Goal: Navigation & Orientation: Find specific page/section

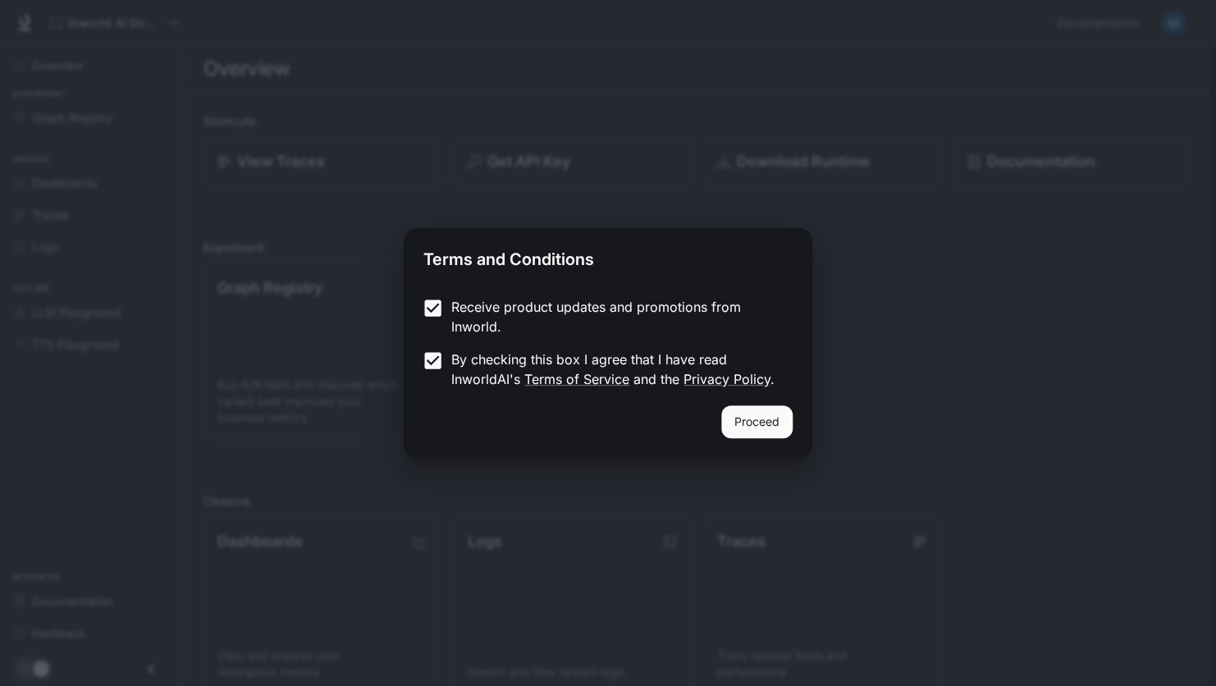
click at [765, 418] on button "Proceed" at bounding box center [756, 421] width 71 height 33
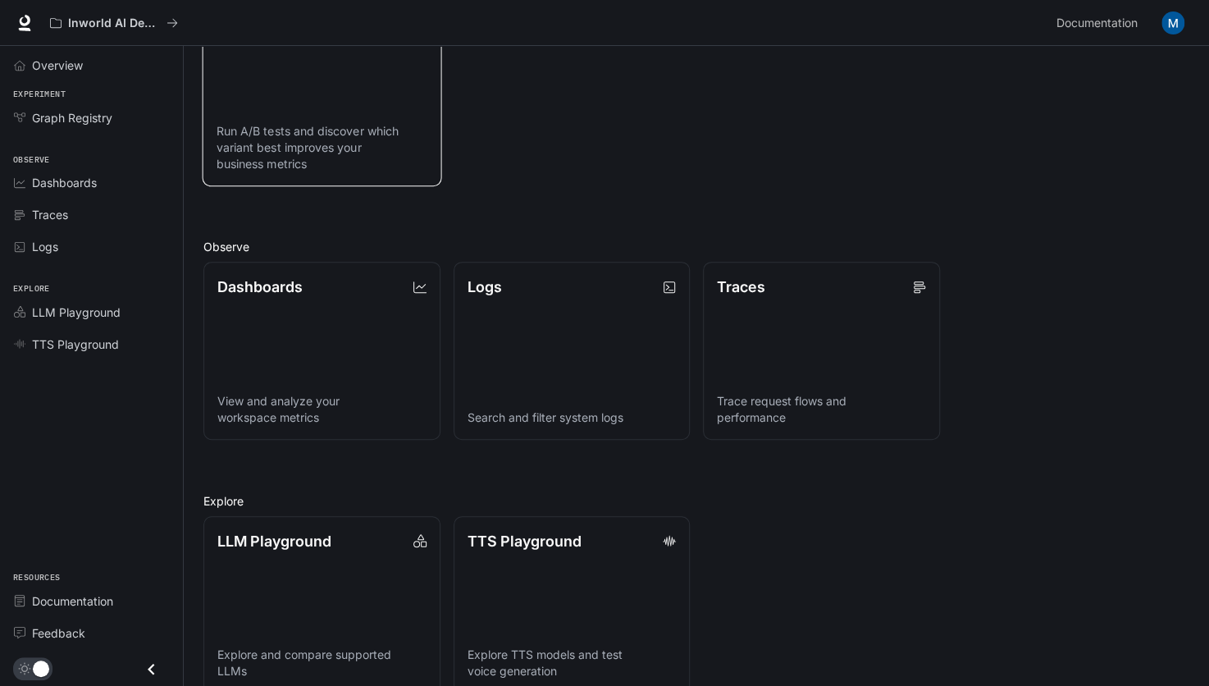
scroll to position [281, 0]
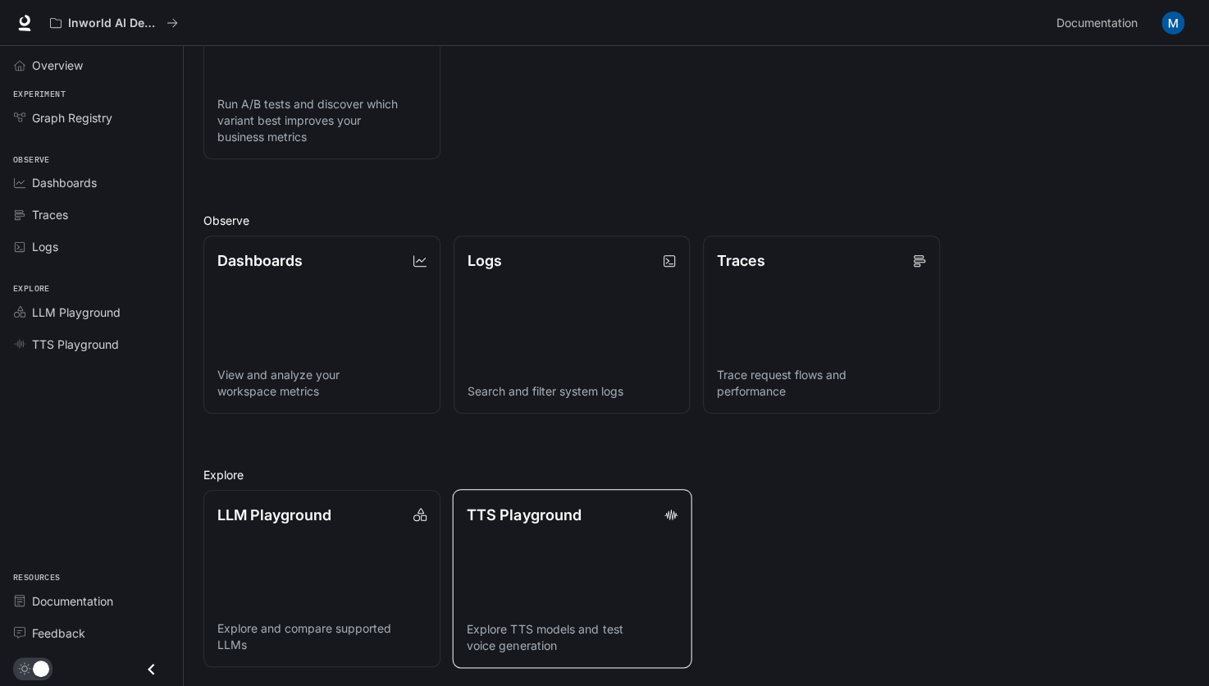
click at [621, 509] on div "TTS Playground" at bounding box center [571, 514] width 211 height 22
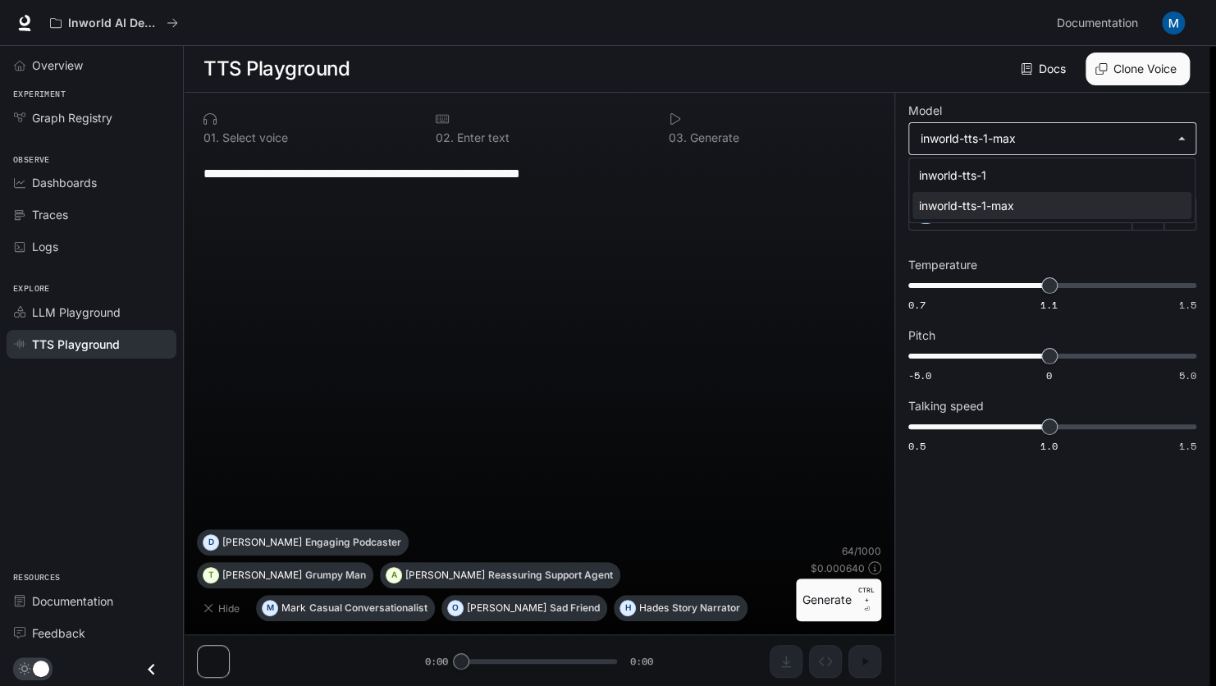
click at [1130, 131] on body "**********" at bounding box center [608, 343] width 1216 height 687
click at [1130, 131] on div at bounding box center [608, 343] width 1216 height 686
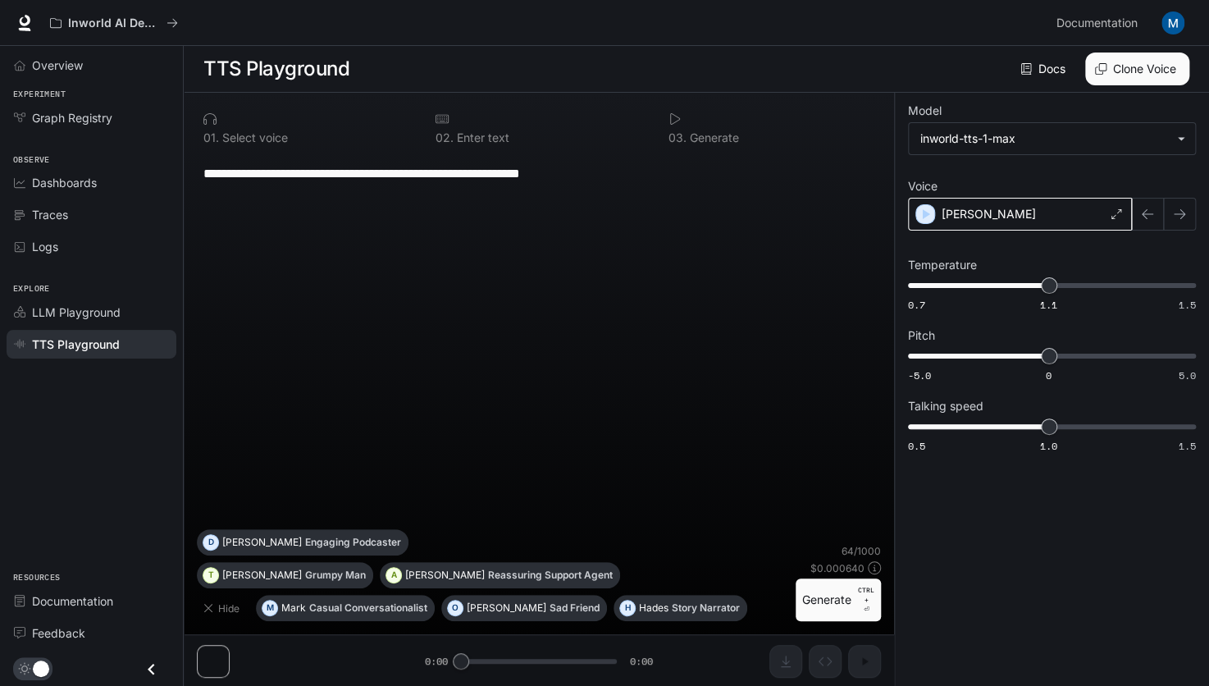
click at [1120, 209] on icon at bounding box center [1117, 214] width 10 height 10
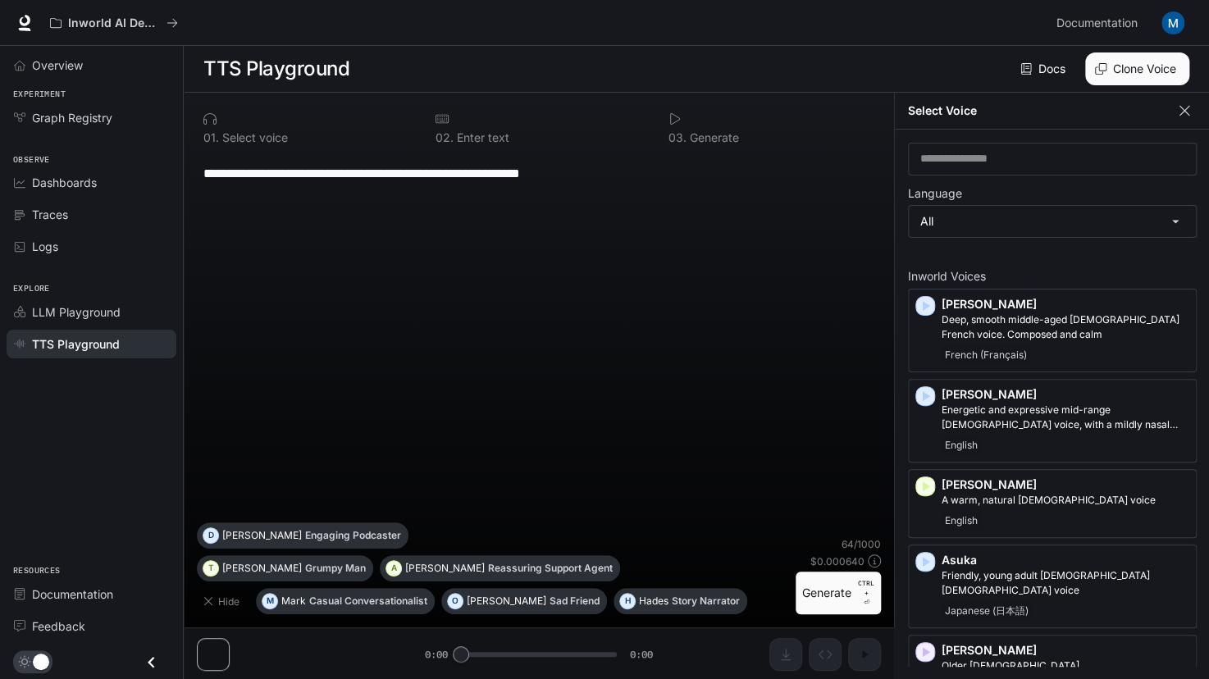
click at [1181, 117] on icon "button" at bounding box center [1184, 111] width 16 height 16
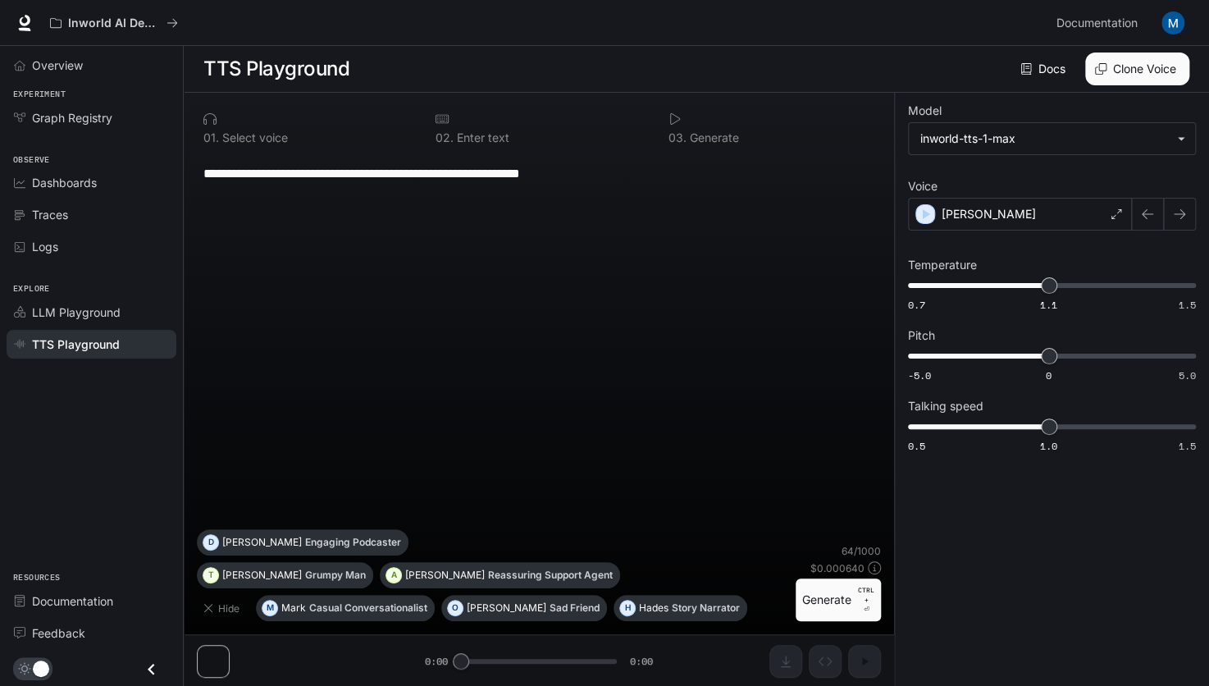
click at [204, 652] on div "**********" at bounding box center [539, 390] width 710 height 594
click at [496, 664] on div "**********" at bounding box center [539, 390] width 710 height 594
click at [831, 604] on button "Generate CTRL + ⏎" at bounding box center [838, 599] width 85 height 43
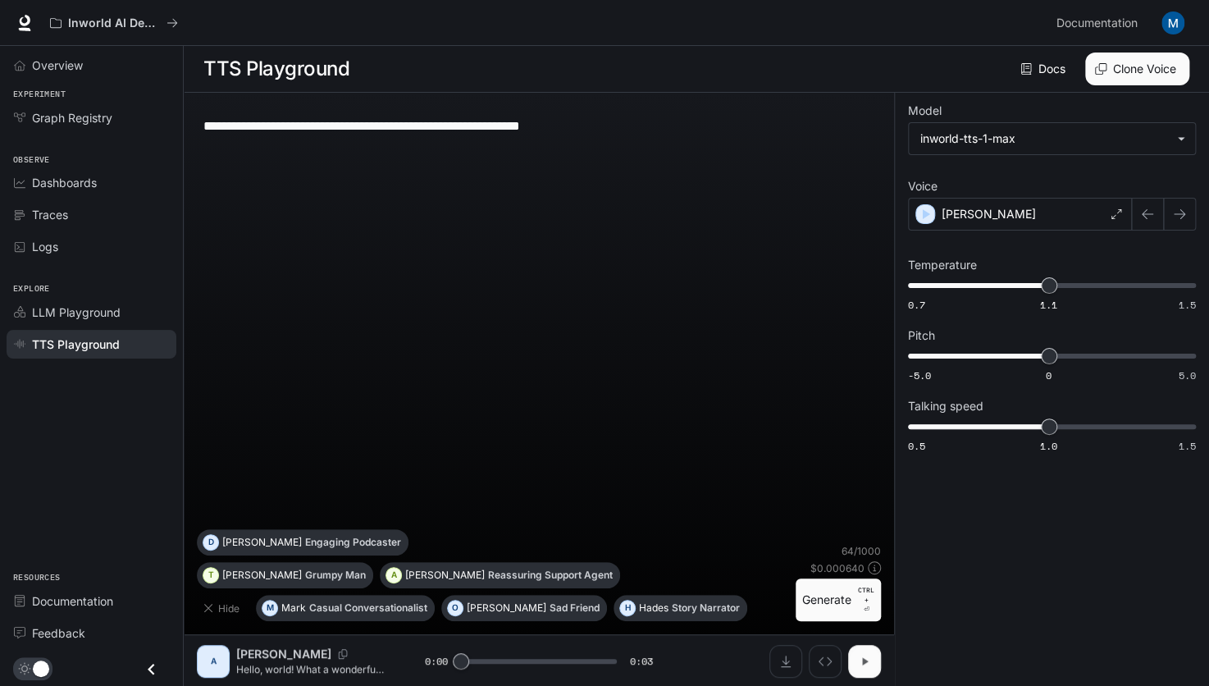
click at [861, 670] on button "button" at bounding box center [864, 661] width 33 height 33
type input "***"
click at [107, 305] on span "LLM Playground" at bounding box center [76, 312] width 89 height 17
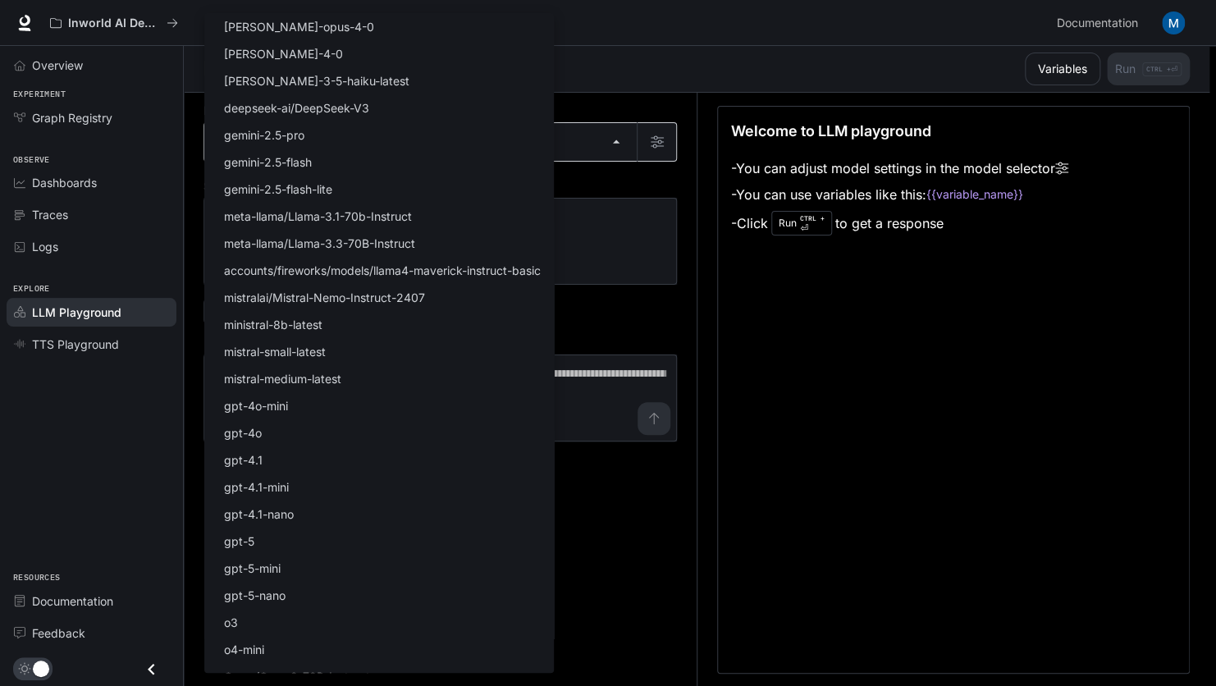
click at [557, 138] on body "Skip to main content Inworld AI Demos Documentation Documentation Portal Overvi…" at bounding box center [608, 343] width 1216 height 687
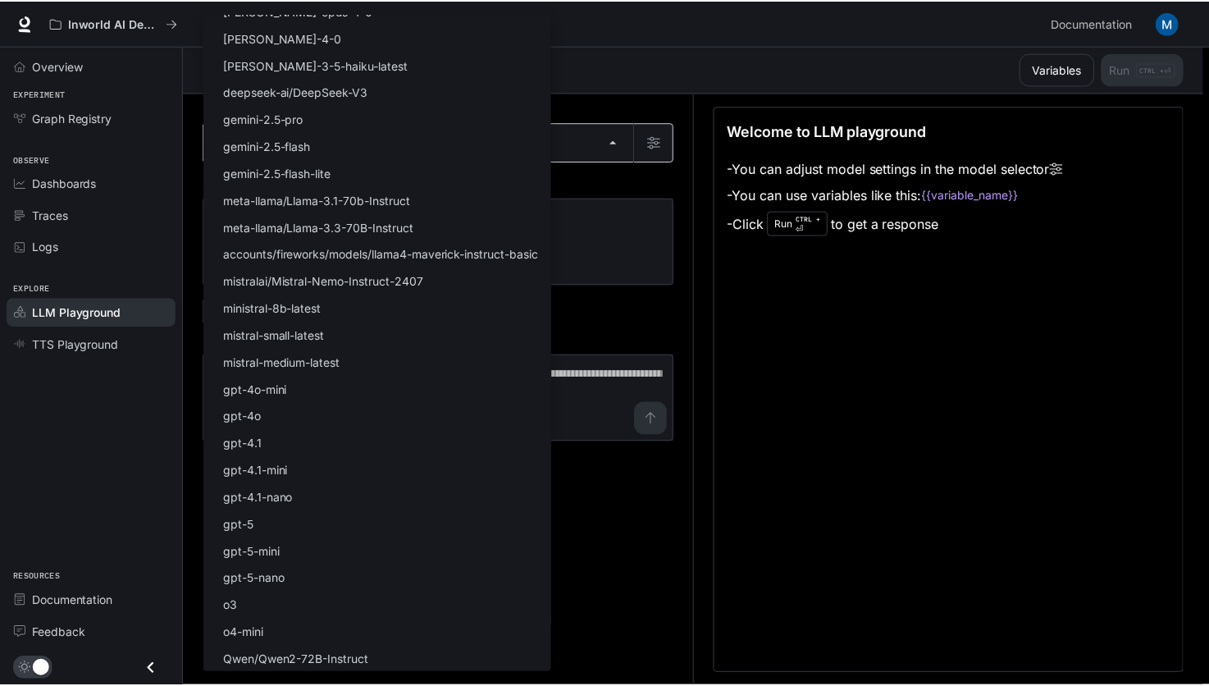
scroll to position [16, 0]
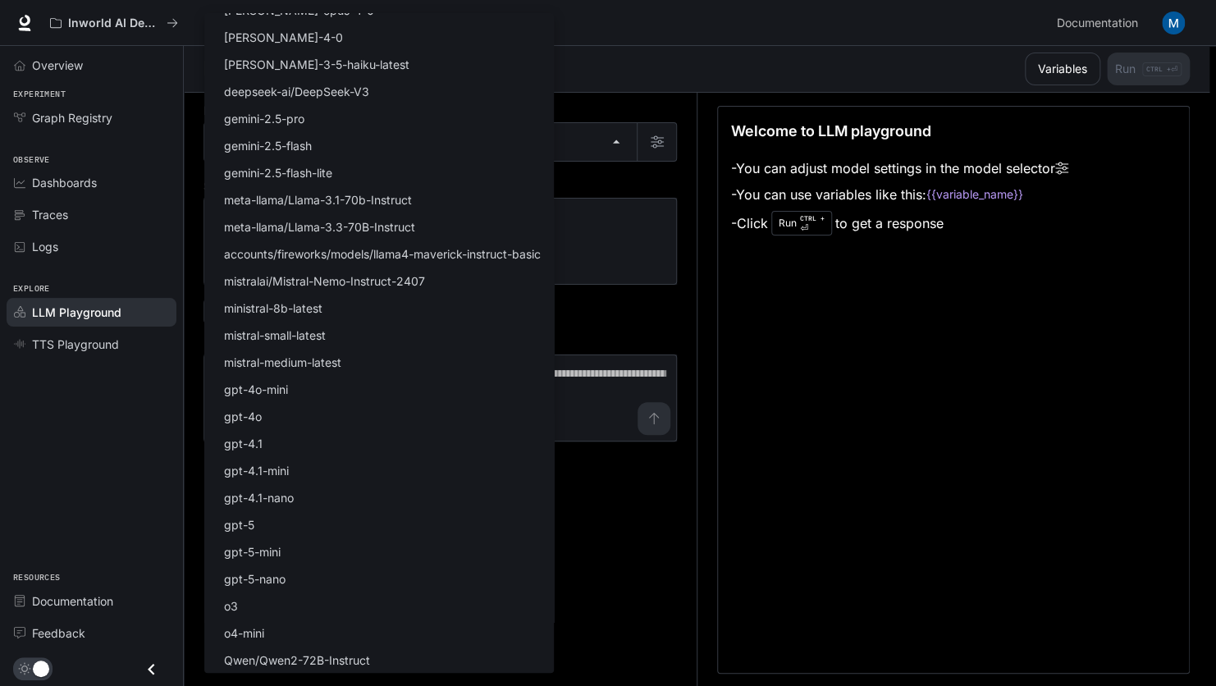
click at [793, 540] on div at bounding box center [608, 343] width 1216 height 686
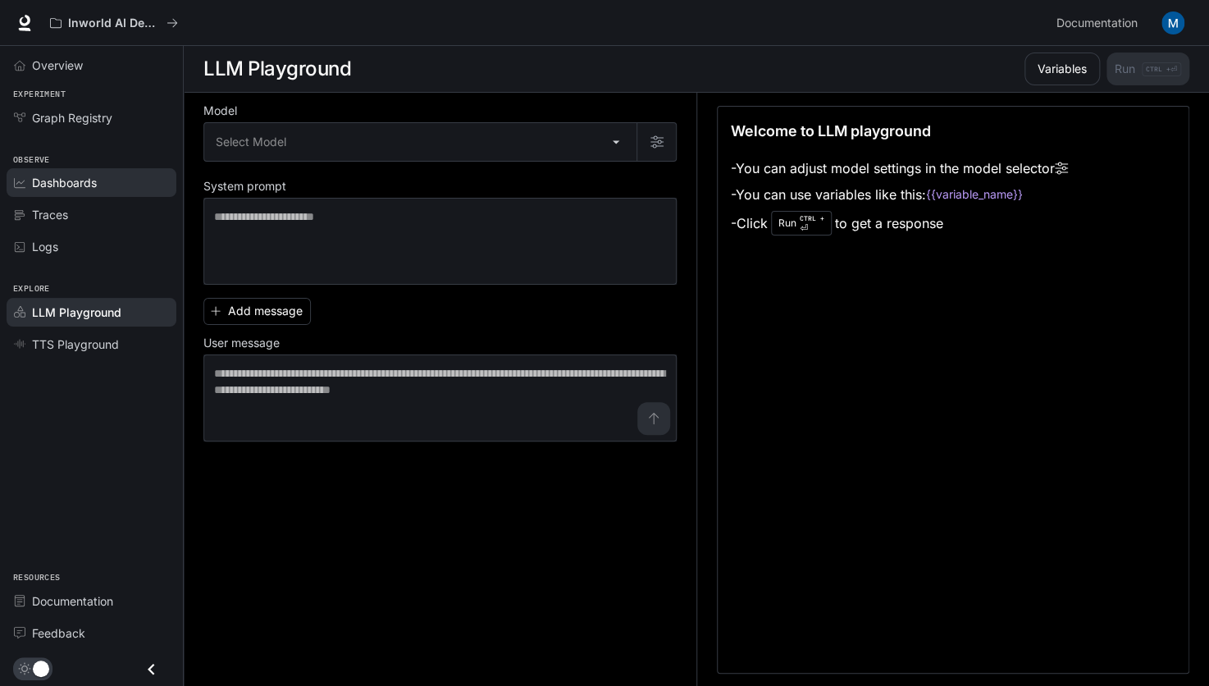
click at [41, 189] on span "Dashboards" at bounding box center [64, 182] width 65 height 17
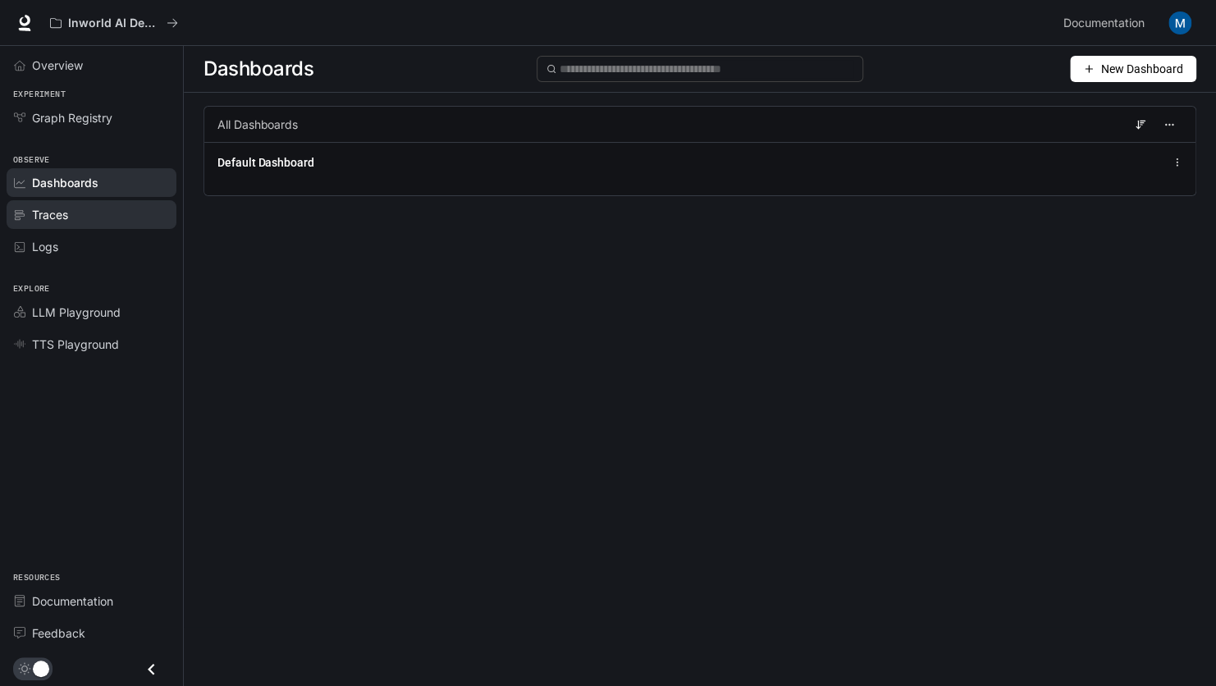
click at [86, 210] on div "Traces" at bounding box center [100, 214] width 137 height 17
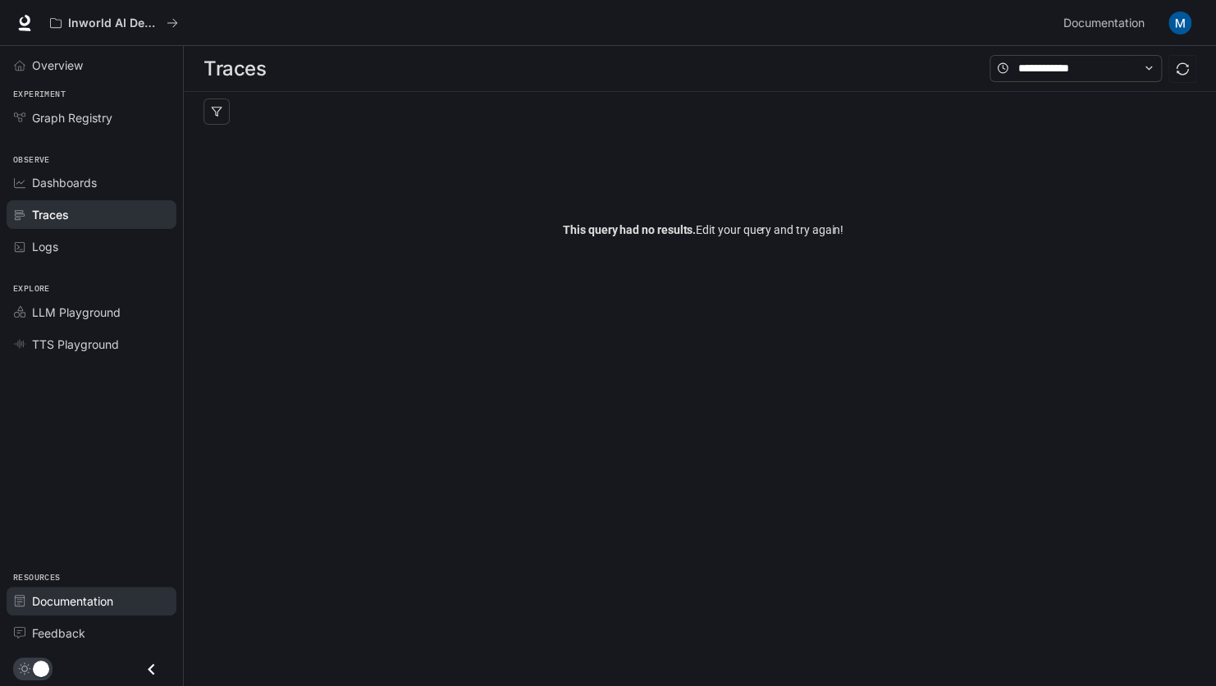
click at [93, 605] on span "Documentation" at bounding box center [72, 600] width 81 height 17
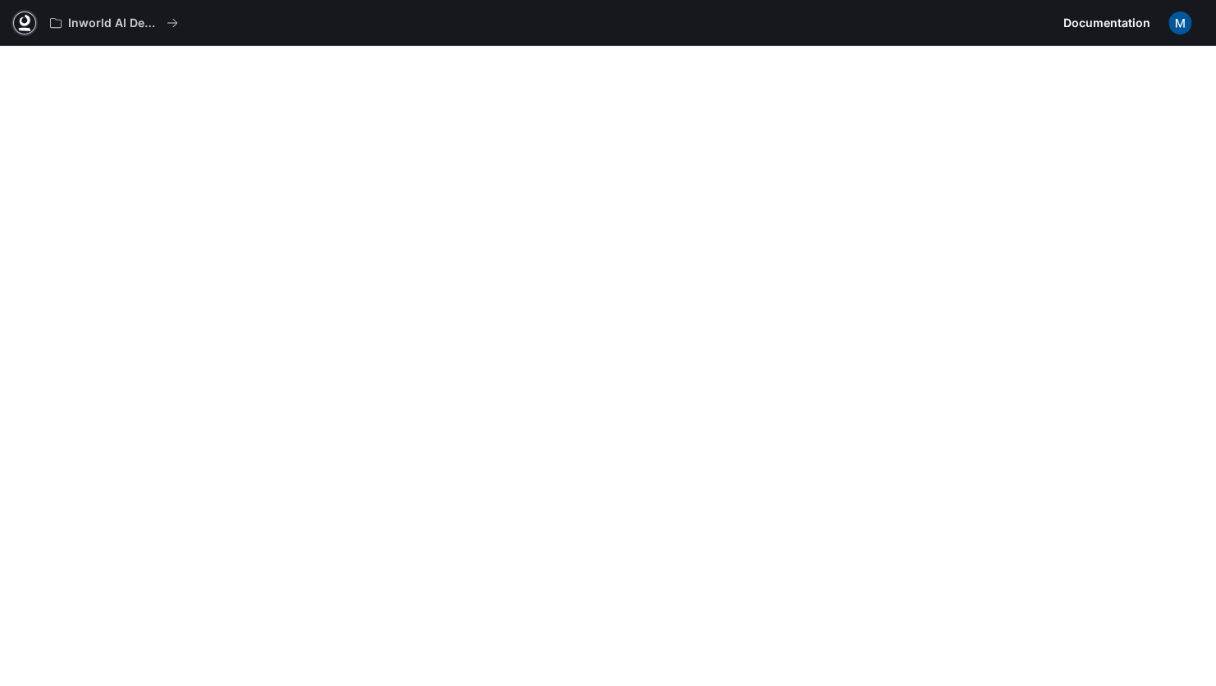
click at [16, 21] on icon at bounding box center [24, 23] width 16 height 16
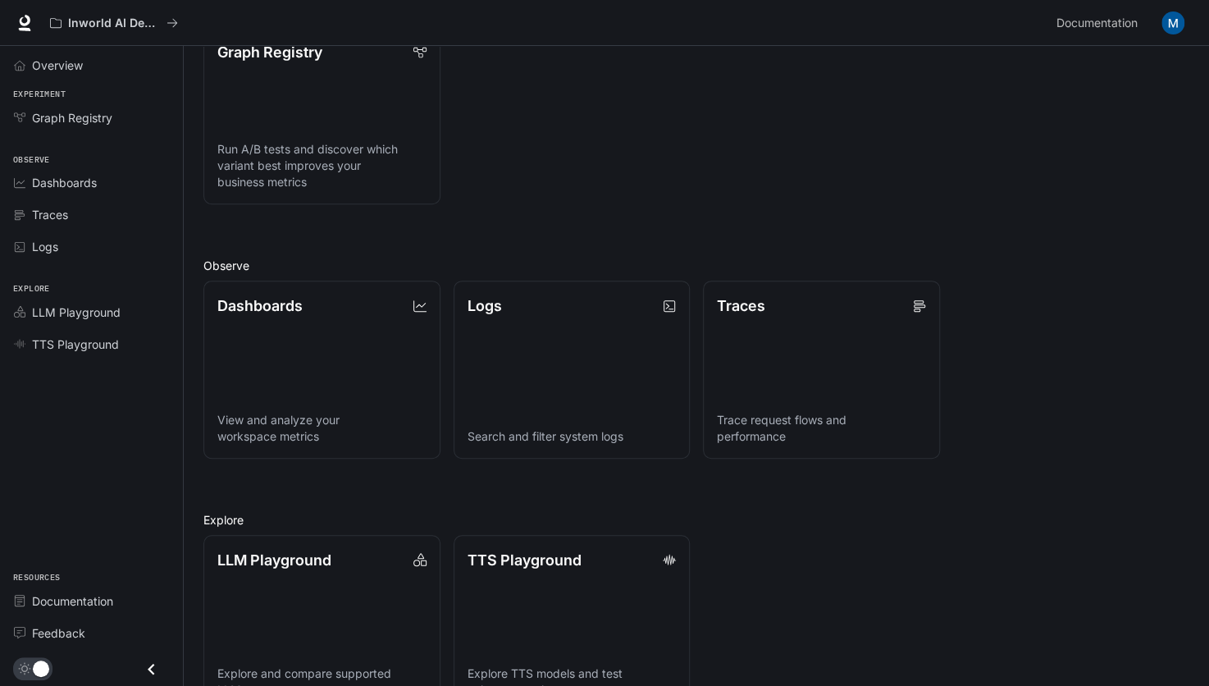
scroll to position [256, 0]
